Goal: Task Accomplishment & Management: Manage account settings

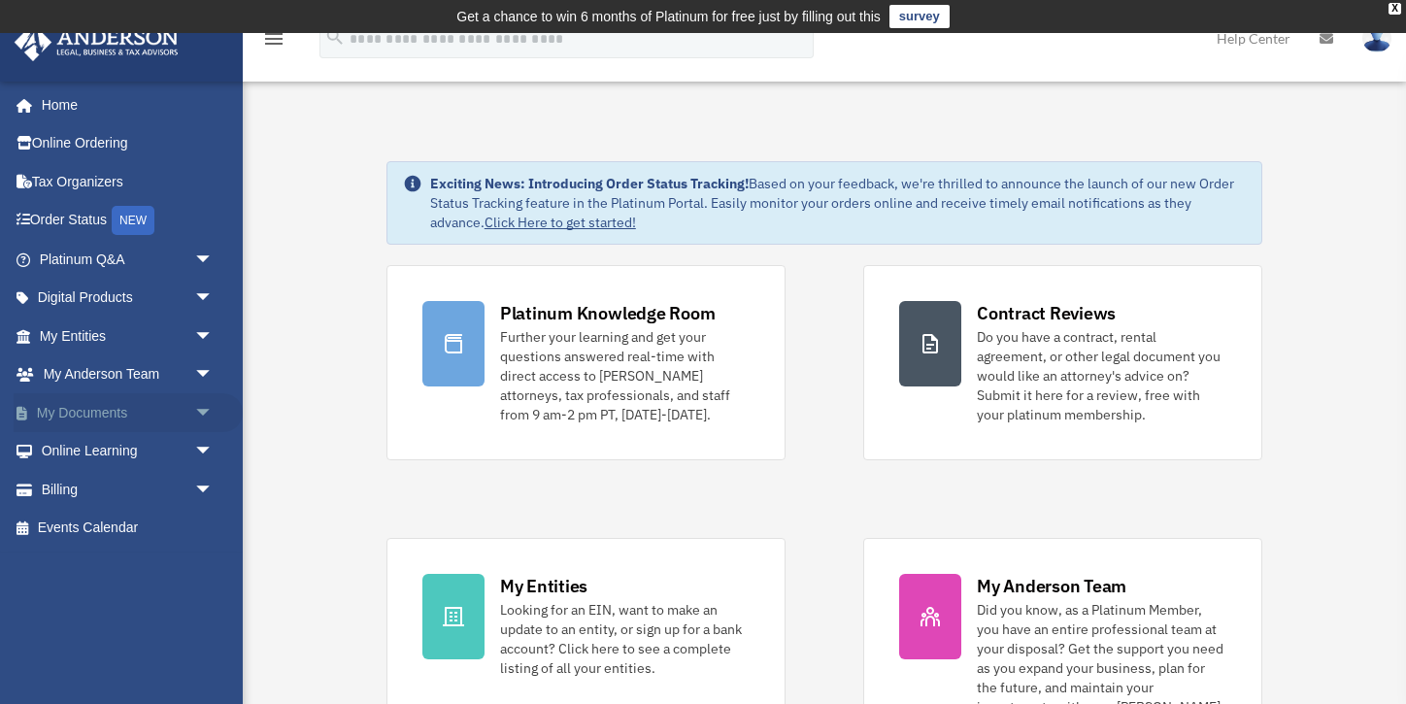
click at [152, 413] on link "My Documents arrow_drop_down" at bounding box center [128, 412] width 229 height 39
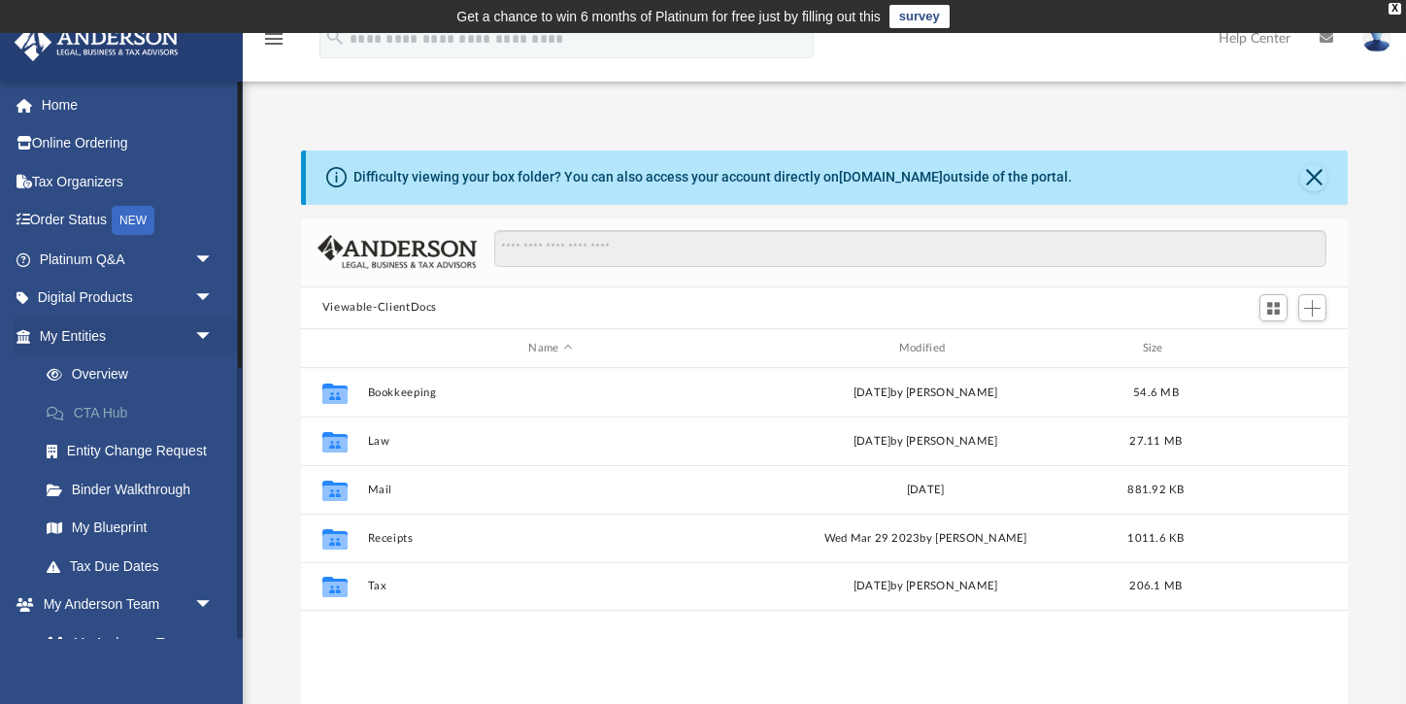
scroll to position [441, 1047]
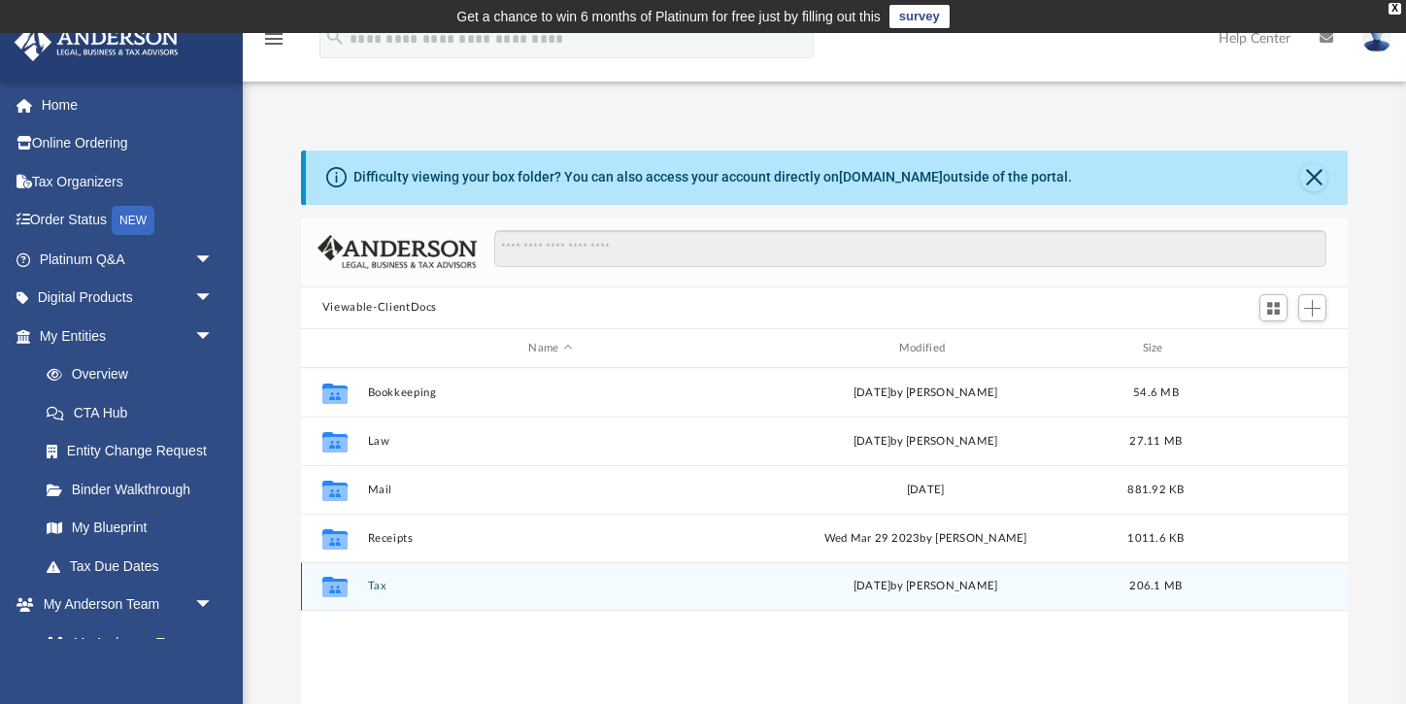
click at [336, 588] on icon "grid" at bounding box center [334, 590] width 25 height 16
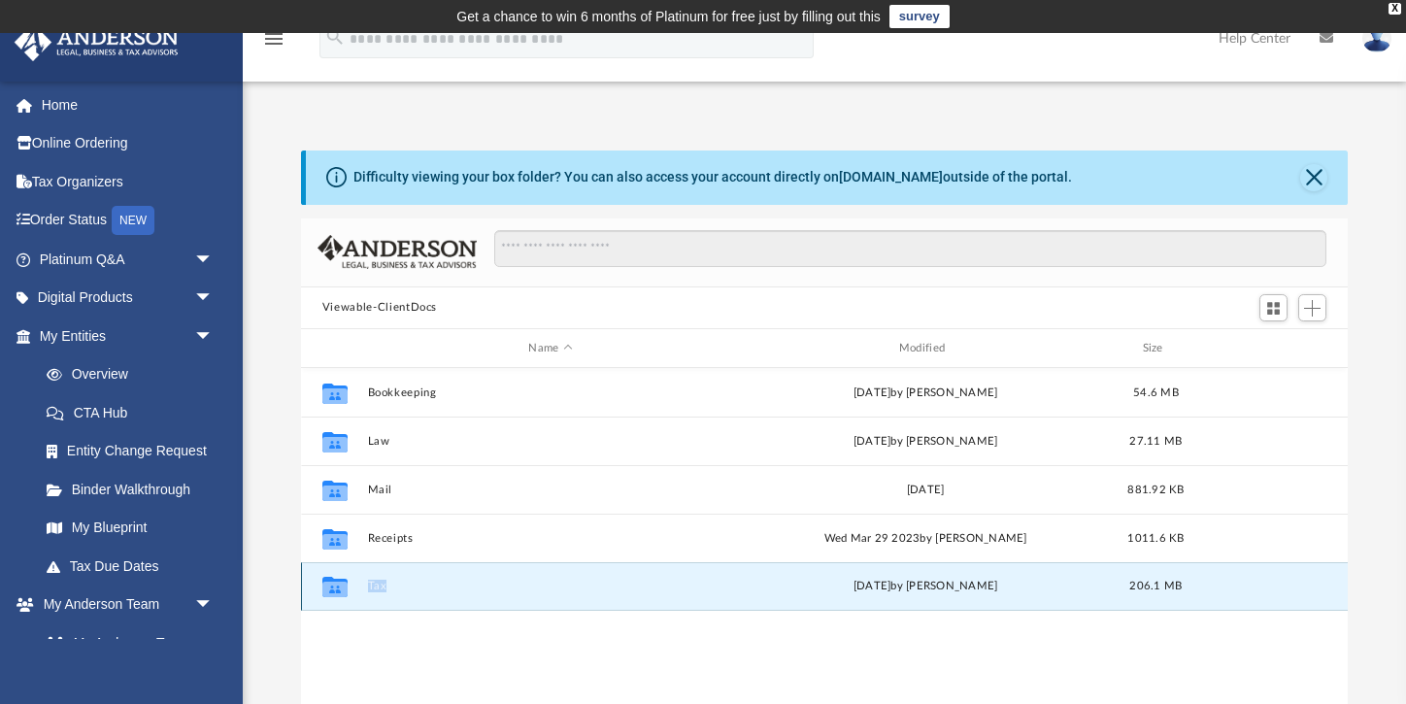
click at [336, 588] on icon "grid" at bounding box center [334, 590] width 25 height 16
click at [391, 649] on div "Collaborated Folder Bookkeeping [DATE] by [PERSON_NAME] 54.6 MB Collaborated Fo…" at bounding box center [824, 569] width 1047 height 403
click at [379, 587] on button "Tax" at bounding box center [550, 587] width 366 height 13
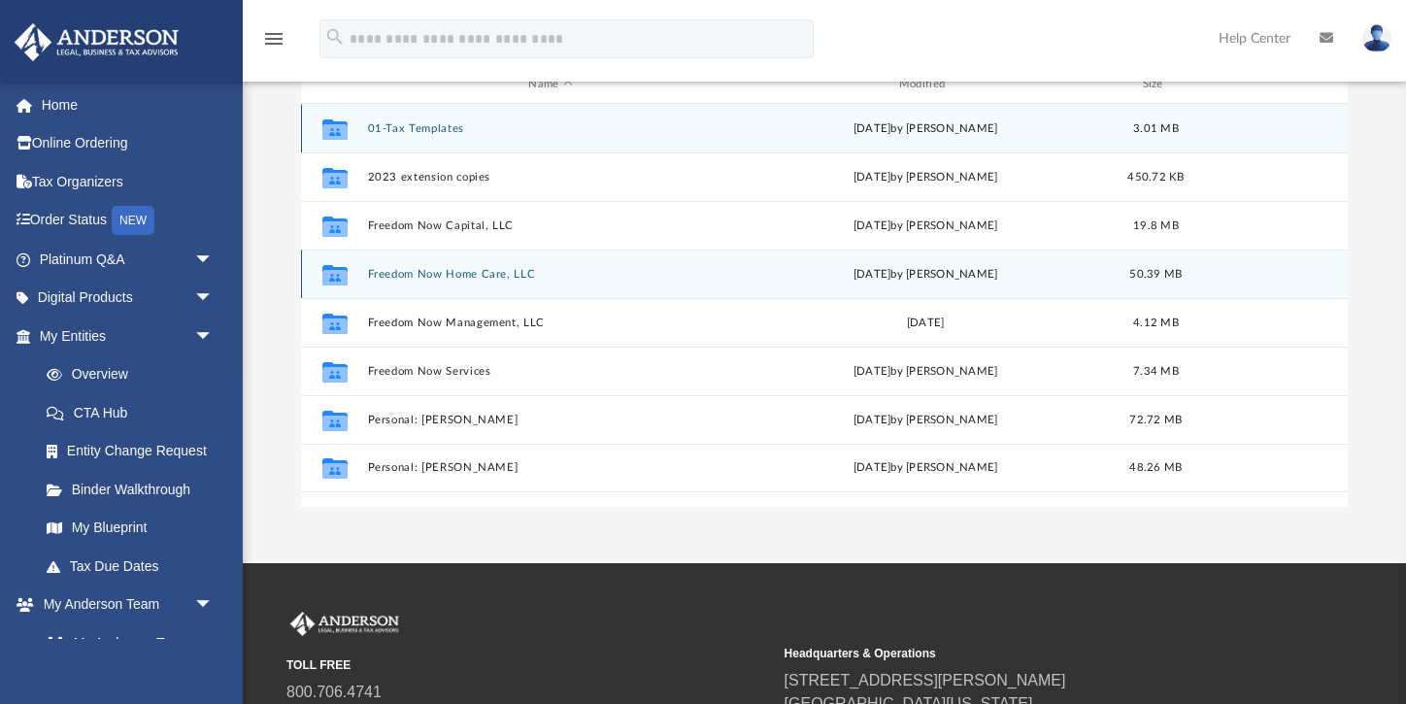
scroll to position [272, 0]
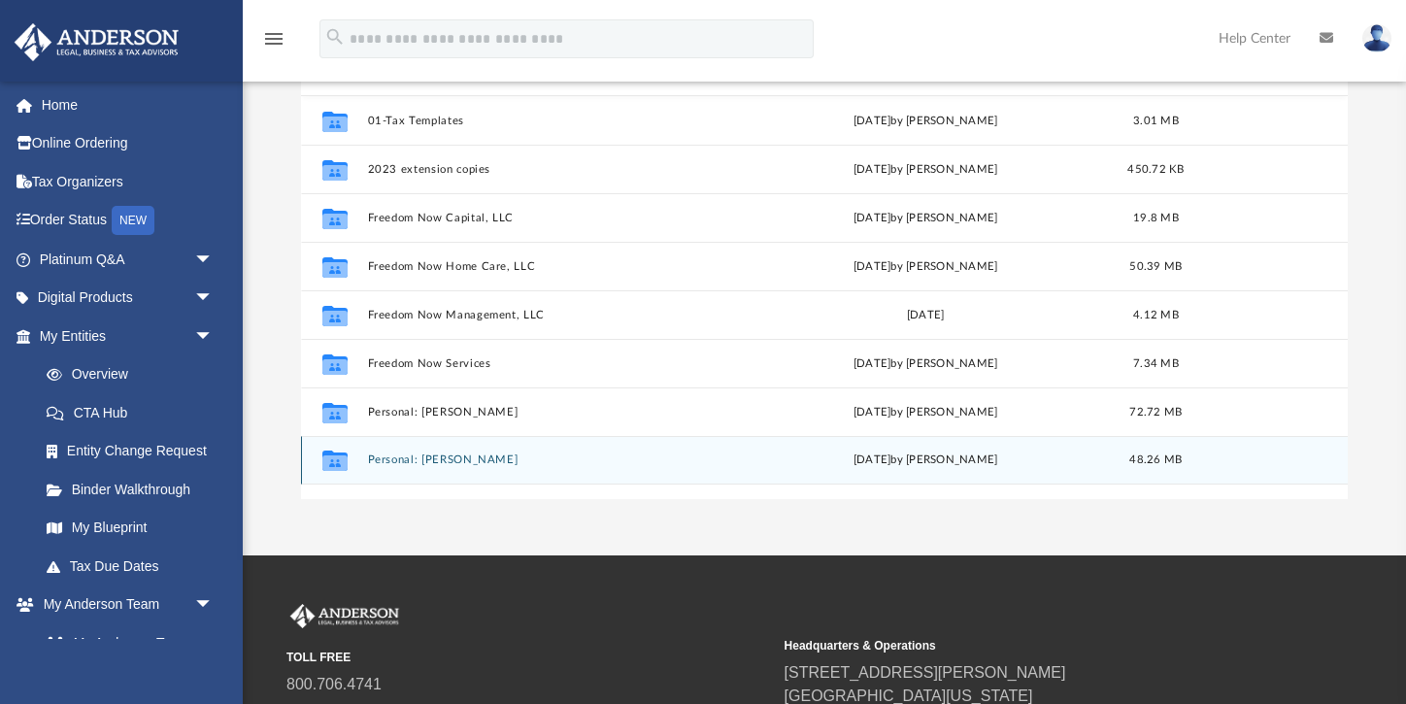
click at [460, 471] on div "Collaborated Folder Personal: [PERSON_NAME][DATE] by [PERSON_NAME] 48.26 MB" at bounding box center [824, 460] width 1047 height 49
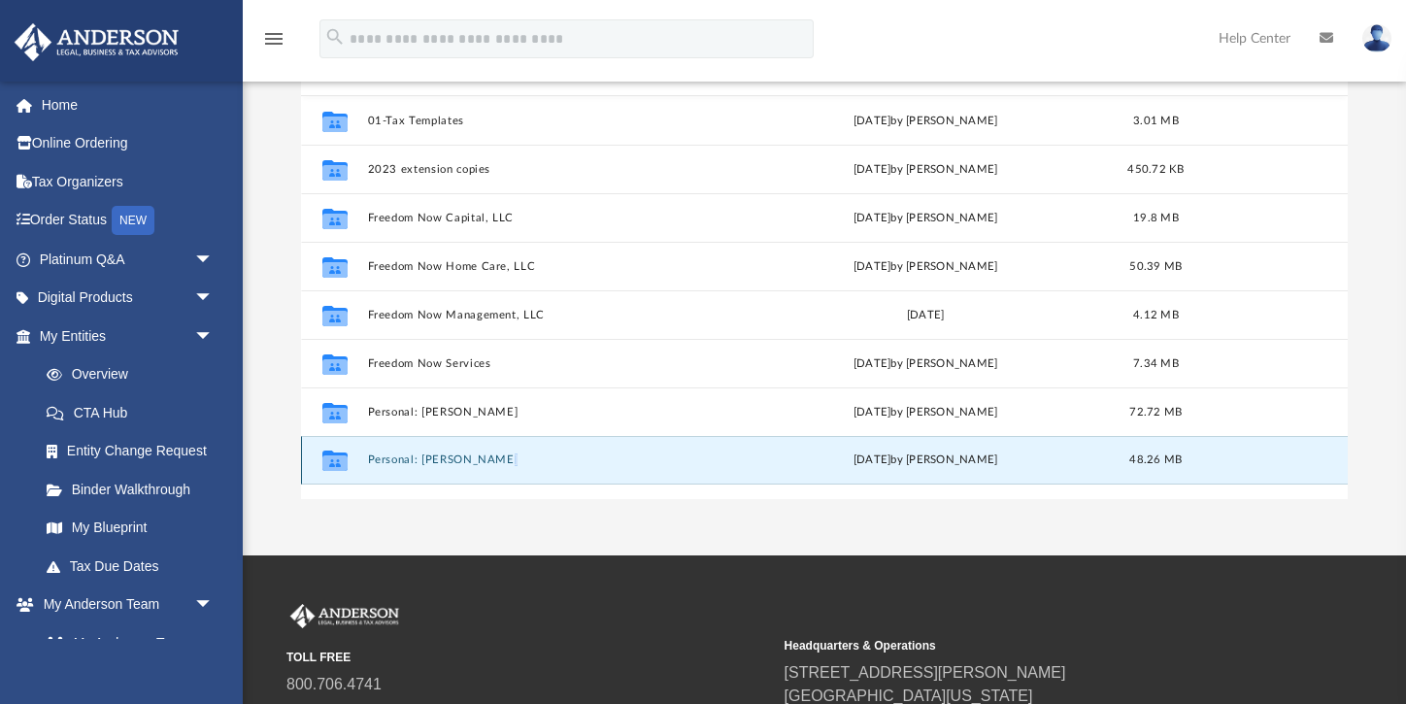
click at [460, 471] on div "Collaborated Folder Personal: [PERSON_NAME][DATE] by [PERSON_NAME] 48.26 MB" at bounding box center [824, 460] width 1047 height 49
click at [468, 459] on button "Personal: [PERSON_NAME]" at bounding box center [550, 461] width 366 height 13
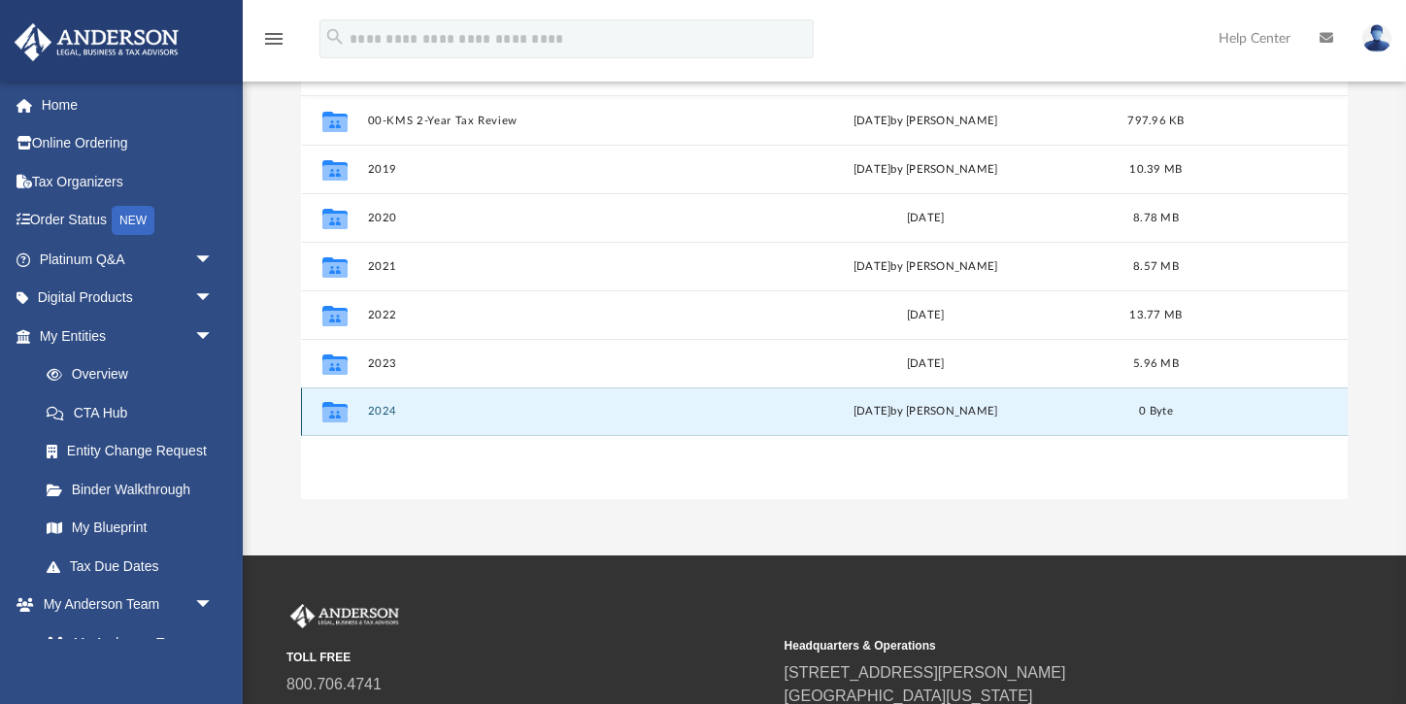
click at [386, 414] on button "2024" at bounding box center [550, 412] width 366 height 13
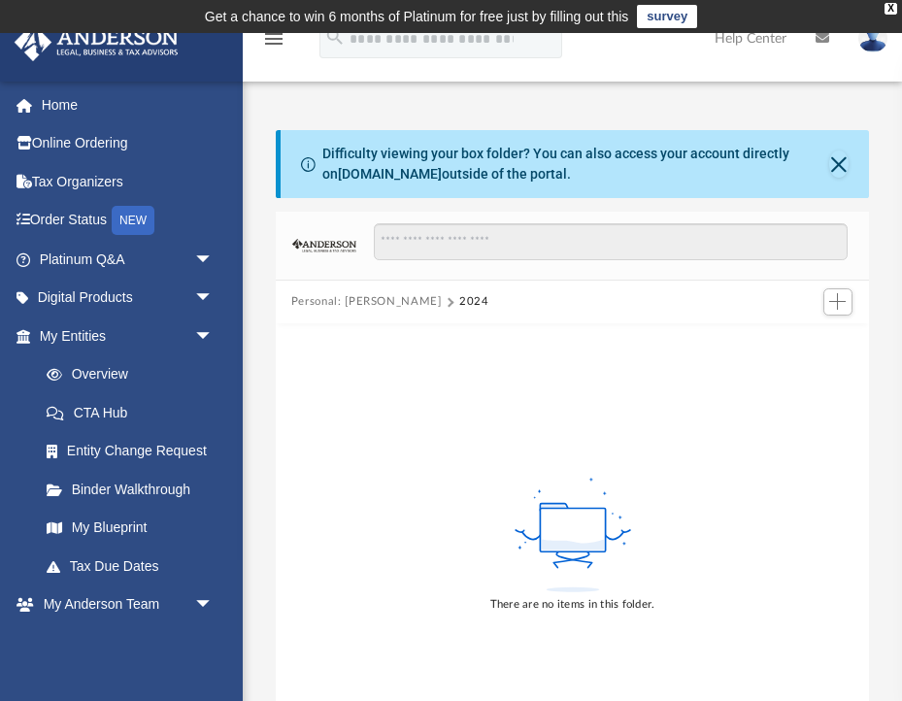
scroll to position [34, 0]
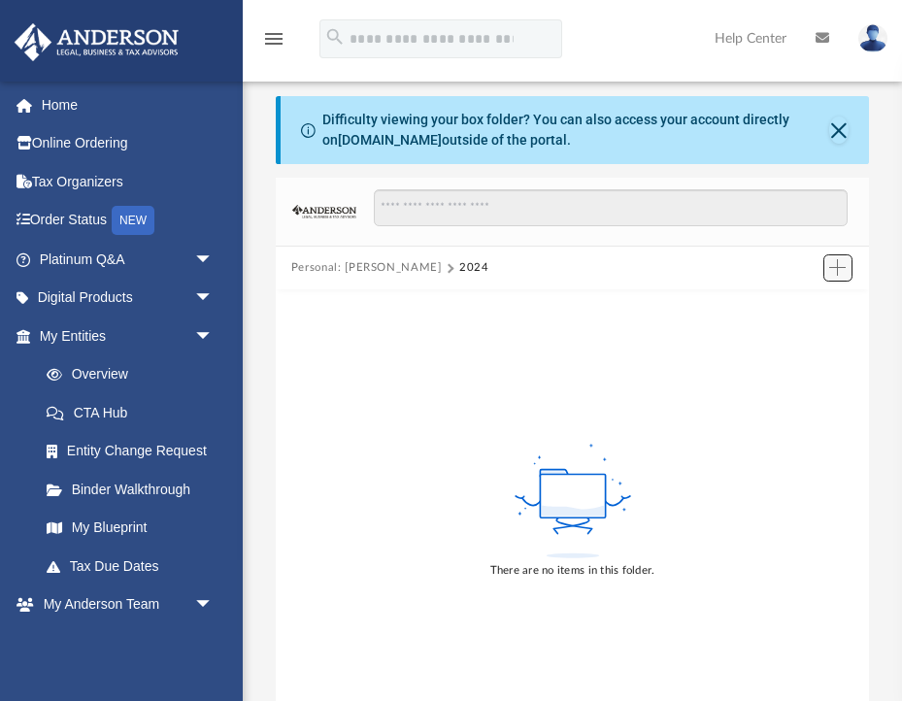
click at [840, 271] on span "Add" at bounding box center [837, 267] width 17 height 17
click at [810, 307] on li "Upload" at bounding box center [810, 305] width 62 height 20
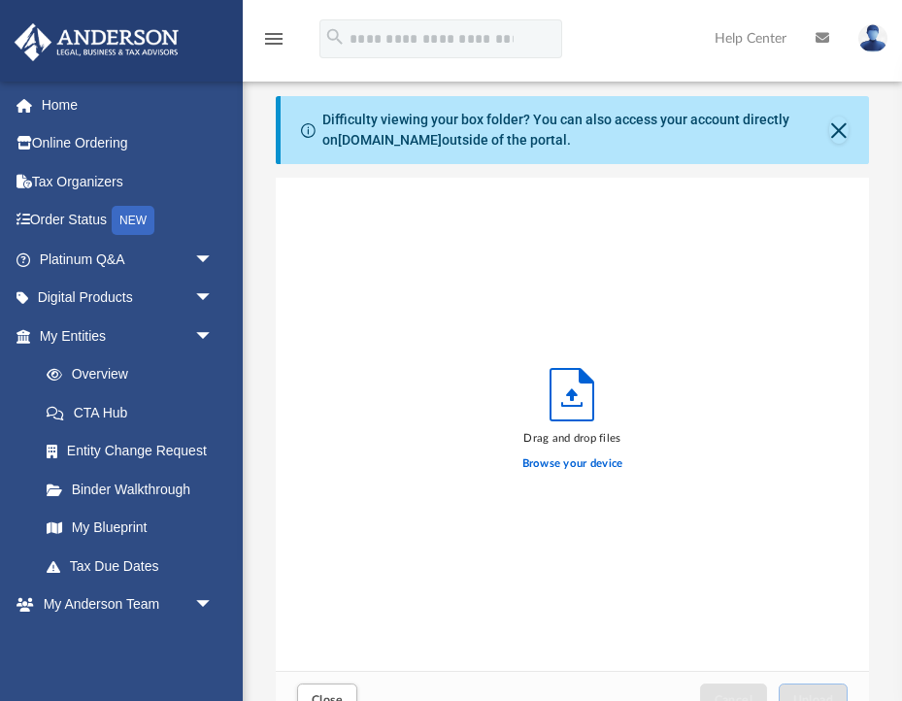
scroll to position [492, 593]
click at [567, 459] on label "Browse your device" at bounding box center [573, 464] width 101 height 17
click at [0, 0] on input "Browse your device" at bounding box center [0, 0] width 0 height 0
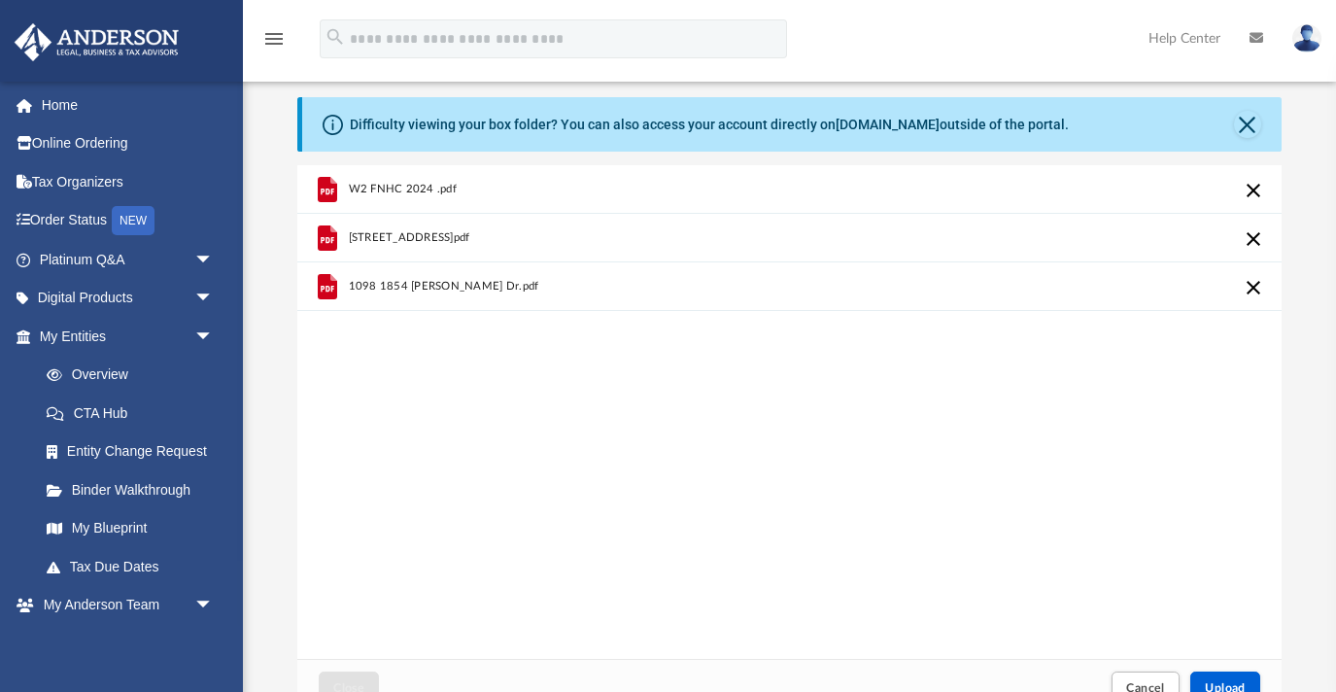
scroll to position [1, 1]
